Goal: Task Accomplishment & Management: Use online tool/utility

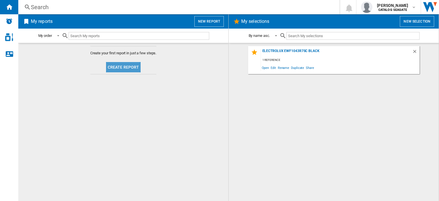
click at [127, 67] on button "Create report" at bounding box center [123, 67] width 35 height 10
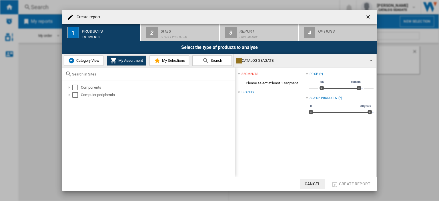
click at [261, 58] on div "CATALOG SEAGATE" at bounding box center [300, 61] width 129 height 8
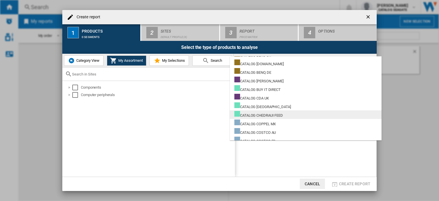
scroll to position [2316, 0]
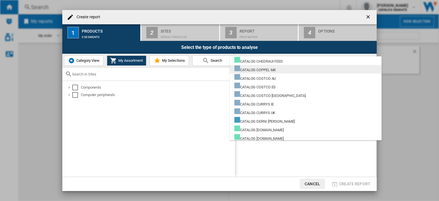
click at [286, 69] on md-option "CATALOG COPPEL MX" at bounding box center [306, 69] width 152 height 9
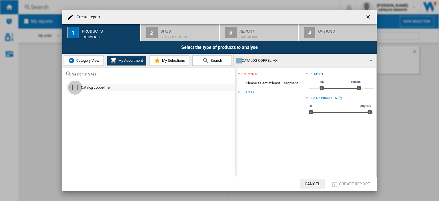
click at [75, 88] on div "Select" at bounding box center [75, 88] width 6 height 6
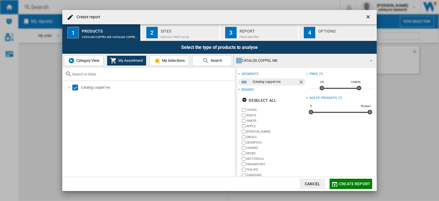
click at [184, 33] on div "Default profile (4)" at bounding box center [189, 36] width 56 height 6
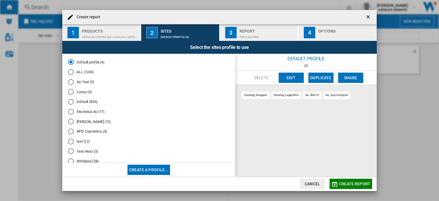
click at [164, 171] on button "Create a profile..." at bounding box center [149, 170] width 43 height 10
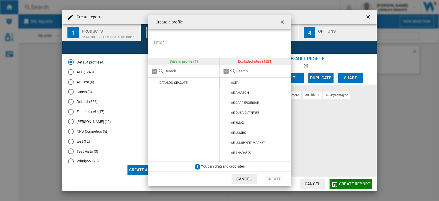
click at [203, 44] on input "Title" at bounding box center [220, 43] width 135 height 9
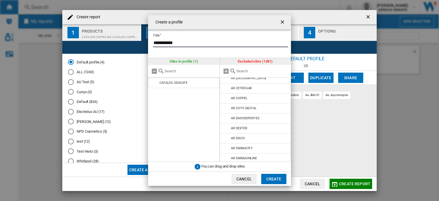
scroll to position [286, 0]
type input "**********"
click at [257, 69] on input "text" at bounding box center [262, 71] width 52 height 4
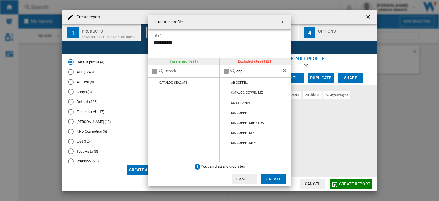
scroll to position [0, 0]
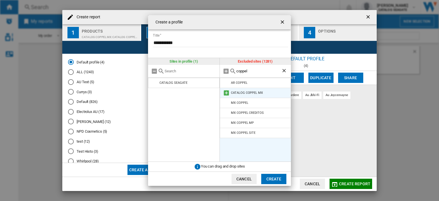
type input "coppel"
click at [225, 93] on md-icon at bounding box center [226, 92] width 7 height 7
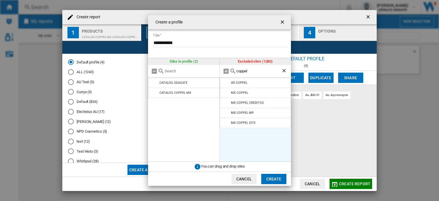
click at [225, 93] on md-icon at bounding box center [226, 92] width 7 height 7
click at [278, 180] on button "Create" at bounding box center [273, 179] width 25 height 10
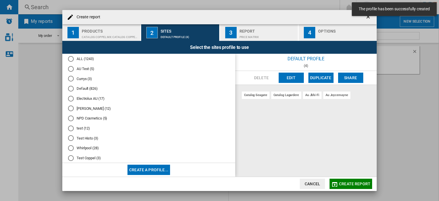
scroll to position [22, 0]
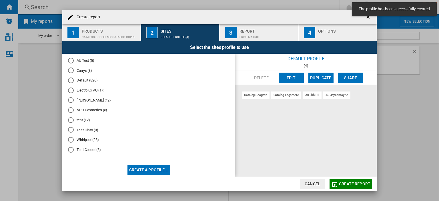
click at [72, 150] on div "Test Coppel (3)" at bounding box center [71, 150] width 6 height 6
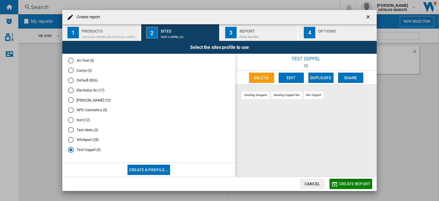
click at [348, 183] on span "Create report" at bounding box center [354, 184] width 31 height 5
